Goal: Information Seeking & Learning: Learn about a topic

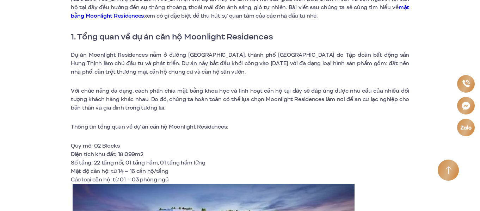
scroll to position [271, 0]
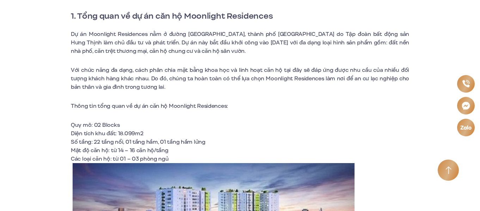
click at [175, 36] on span "Dự án Moonlight Residences nằm ở đường [GEOGRAPHIC_DATA], thành phố [GEOGRAPHIC…" at bounding box center [240, 42] width 339 height 25
click at [285, 33] on span "Dự án Moonlight Residences nằm ở đường [GEOGRAPHIC_DATA], thành phố [GEOGRAPHIC…" at bounding box center [240, 42] width 339 height 25
click at [256, 37] on span "Dự án Moonlight Residences nằm ở đường [GEOGRAPHIC_DATA], thành phố [GEOGRAPHIC…" at bounding box center [240, 42] width 339 height 25
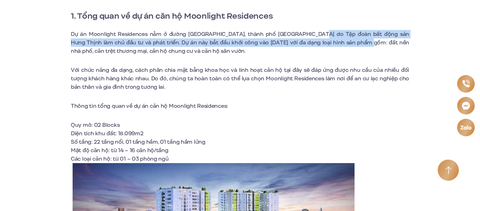
drag, startPoint x: 308, startPoint y: 32, endPoint x: 346, endPoint y: 41, distance: 39.0
click at [346, 41] on span "Dự án Moonlight Residences nằm ở đường [GEOGRAPHIC_DATA], thành phố [GEOGRAPHIC…" at bounding box center [240, 42] width 339 height 25
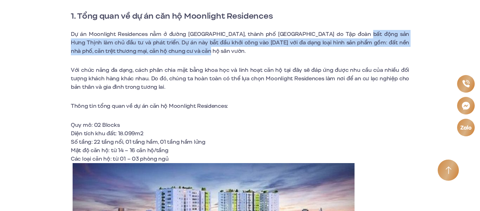
drag, startPoint x: 350, startPoint y: 30, endPoint x: 361, endPoint y: 54, distance: 26.7
click at [361, 54] on p "Dự án Moonlight Residences nằm ở đường [GEOGRAPHIC_DATA], thành phố [GEOGRAPHIC…" at bounding box center [240, 42] width 339 height 25
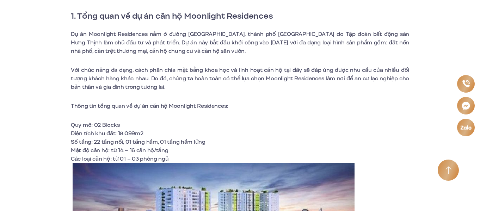
click at [365, 68] on span "Với chức năng đa dạng, cách phân chia mặt bằng khoa học và linh hoạt căn hộ tại…" at bounding box center [240, 78] width 339 height 25
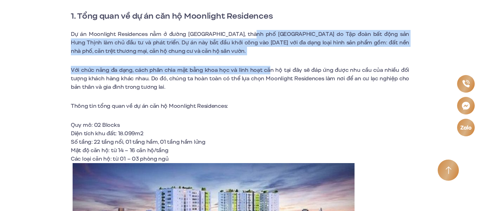
drag, startPoint x: 243, startPoint y: 36, endPoint x: 272, endPoint y: 60, distance: 37.3
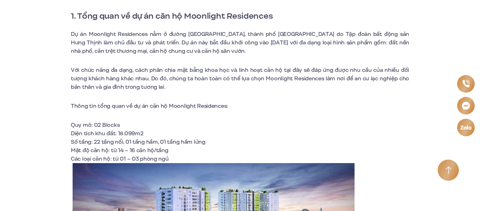
click at [283, 76] on span "Với chức năng đa dạng, cách phân chia mặt bằng khoa học và linh hoạt căn hộ tại…" at bounding box center [240, 78] width 339 height 25
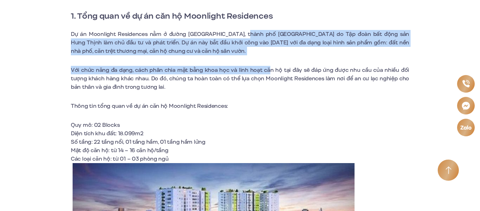
drag, startPoint x: 236, startPoint y: 37, endPoint x: 271, endPoint y: 70, distance: 47.9
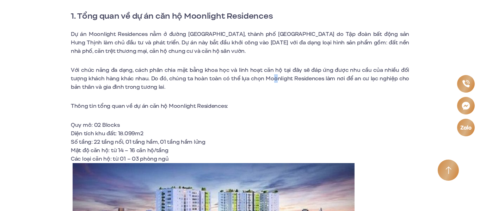
click at [276, 78] on span "Với chức năng đa dạng, cách phân chia mặt bằng khoa học và linh hoạt căn hộ tại…" at bounding box center [240, 78] width 339 height 25
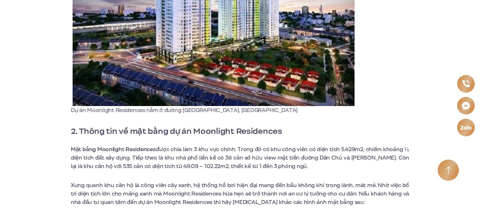
scroll to position [529, 0]
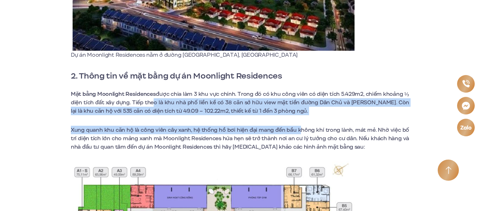
drag, startPoint x: 153, startPoint y: 101, endPoint x: 296, endPoint y: 131, distance: 145.6
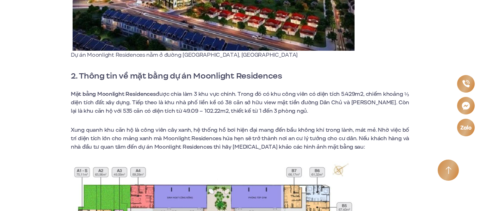
click at [299, 132] on span "Xung quanh khu căn hộ là công viên cây xanh, hệ thống hồ bơi hiện đại mang đến …" at bounding box center [240, 138] width 339 height 25
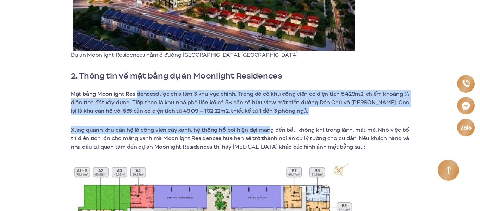
drag, startPoint x: 147, startPoint y: 97, endPoint x: 295, endPoint y: 124, distance: 150.2
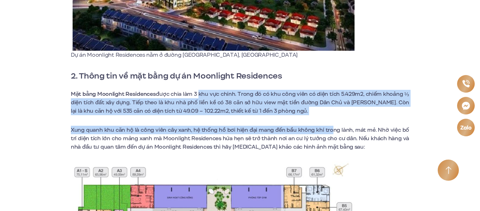
drag, startPoint x: 200, startPoint y: 90, endPoint x: 346, endPoint y: 138, distance: 154.6
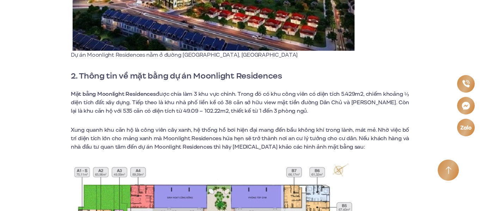
click at [347, 138] on span "Xung quanh khu căn hộ là công viên cây xanh, hệ thống hồ bơi hiện đại mang đến …" at bounding box center [240, 138] width 339 height 25
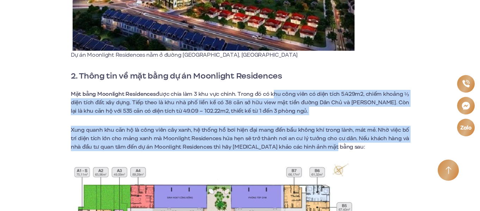
drag, startPoint x: 275, startPoint y: 96, endPoint x: 373, endPoint y: 150, distance: 111.8
click at [373, 150] on p "Xung quanh khu căn hộ là công viên cây xanh, hệ thống hồ bơi hiện đại mang đến …" at bounding box center [240, 138] width 339 height 25
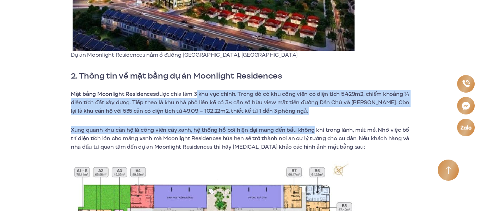
drag, startPoint x: 198, startPoint y: 96, endPoint x: 322, endPoint y: 132, distance: 129.3
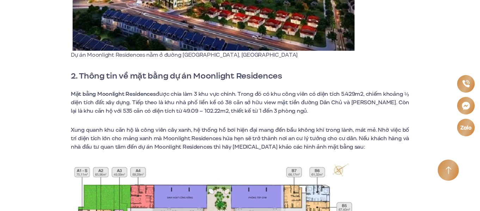
click at [341, 129] on span "Xung quanh khu căn hộ là công viên cây xanh, hệ thống hồ bơi hiện đại mang đến …" at bounding box center [240, 138] width 339 height 25
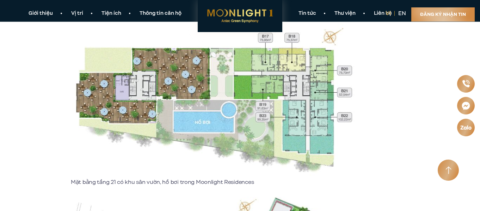
scroll to position [999, 0]
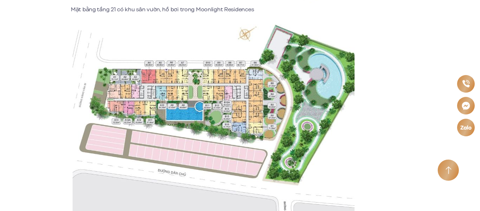
scroll to position [1199, 0]
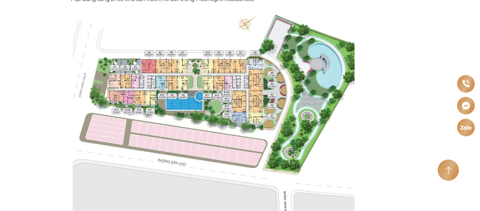
click at [178, 92] on img at bounding box center [214, 118] width 282 height 209
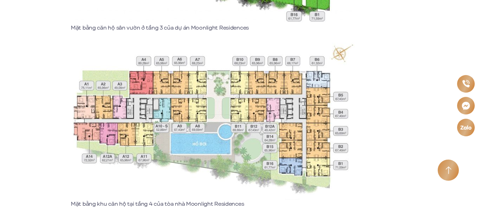
scroll to position [847, 0]
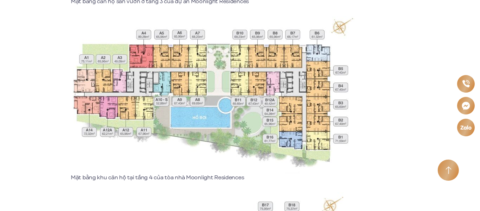
click at [175, 96] on img at bounding box center [214, 94] width 282 height 157
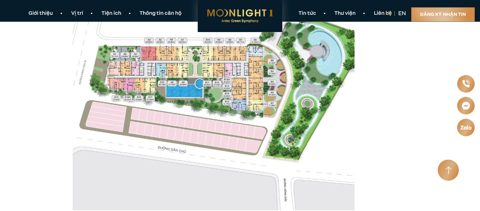
scroll to position [1212, 0]
